Goal: Task Accomplishment & Management: Manage account settings

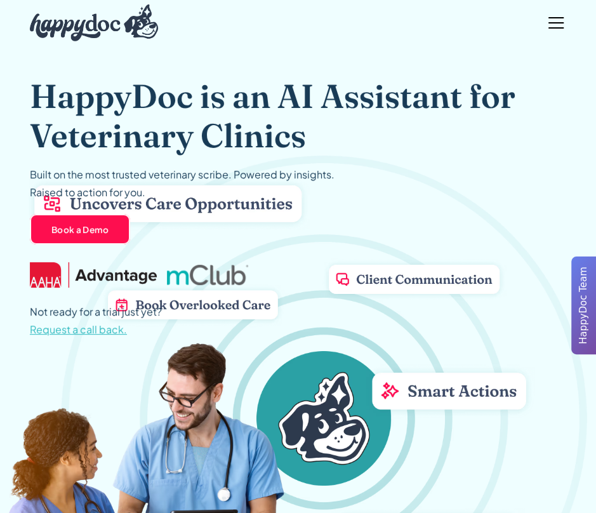
drag, startPoint x: 523, startPoint y: 24, endPoint x: 535, endPoint y: 24, distance: 12.1
click at [524, 24] on div "AI Scribe Enterprise Case Studies TopDoc Award Blog Log In Book a Demo" at bounding box center [298, 22] width 536 height 43
click at [558, 21] on div "menu" at bounding box center [555, 23] width 30 height 30
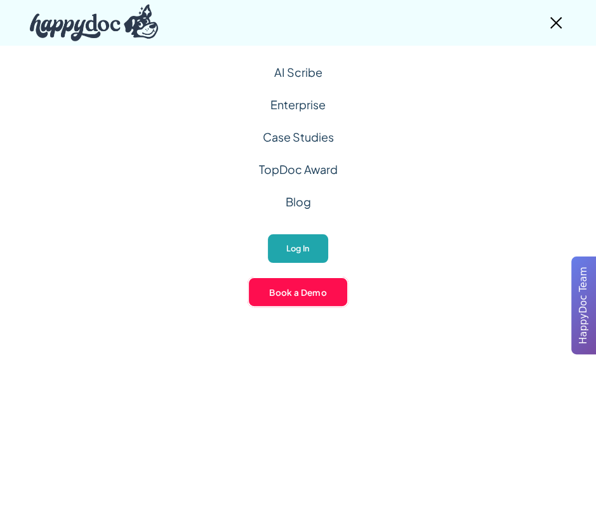
click at [295, 238] on link "Log In" at bounding box center [297, 248] width 63 height 31
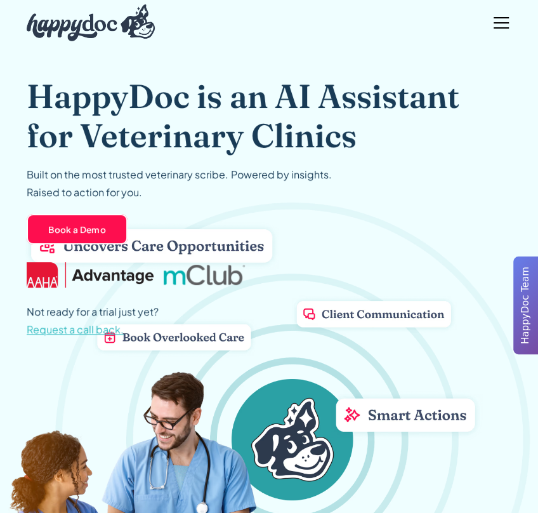
drag, startPoint x: 492, startPoint y: 18, endPoint x: 460, endPoint y: 30, distance: 33.7
click at [492, 19] on div "menu" at bounding box center [501, 23] width 30 height 30
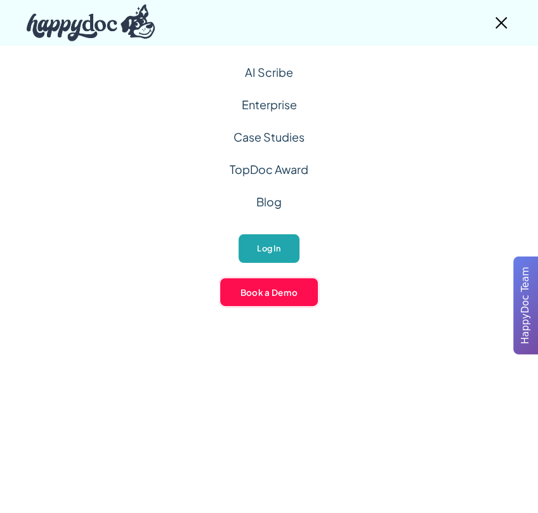
click at [251, 249] on link "Log In" at bounding box center [268, 248] width 63 height 31
